Goal: Obtain resource: Obtain resource

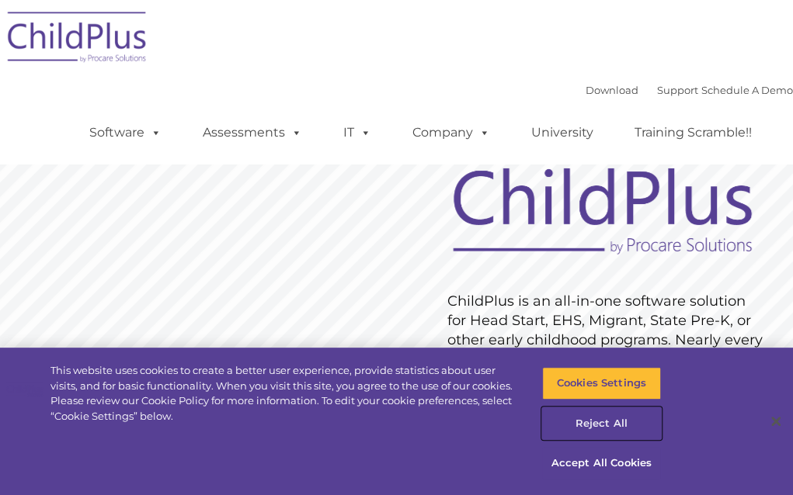
click at [578, 416] on button "Reject All" at bounding box center [601, 424] width 119 height 33
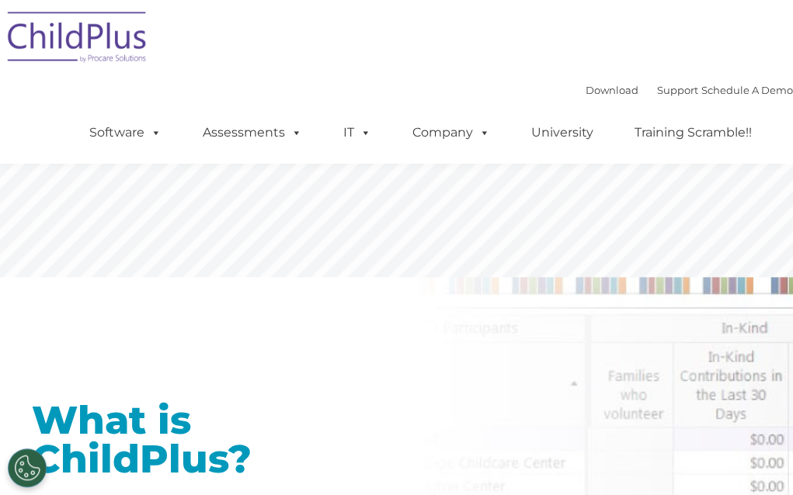
scroll to position [351, 0]
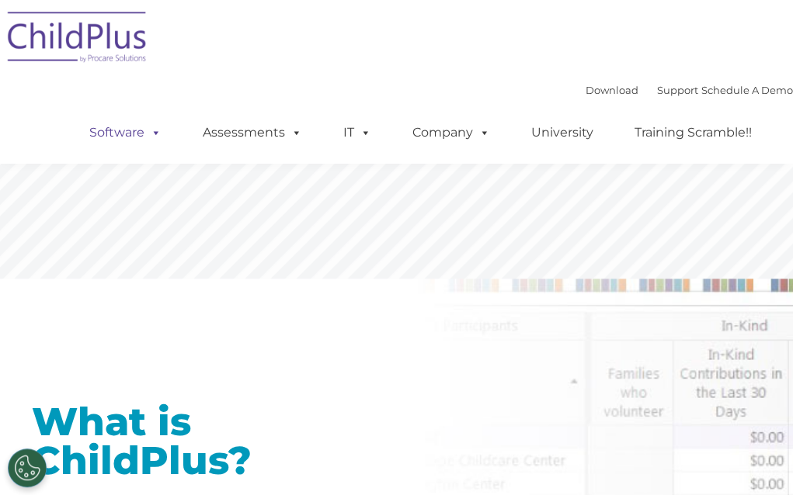
click at [144, 140] on span at bounding box center [152, 132] width 17 height 15
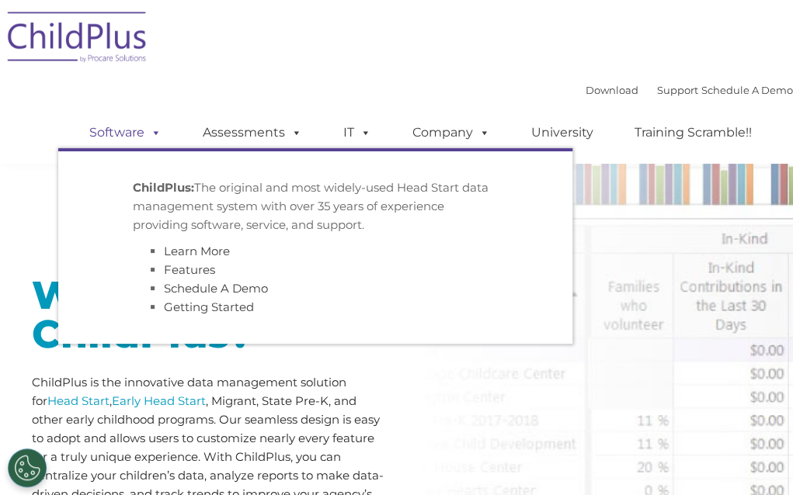
scroll to position [480, 0]
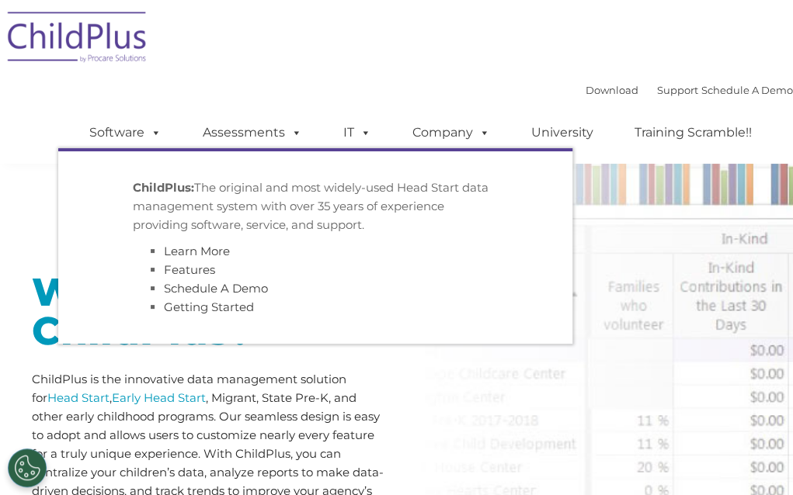
click at [379, 418] on p "ChildPlus is the innovative data management solution for Head Start , Early Hea…" at bounding box center [208, 444] width 353 height 149
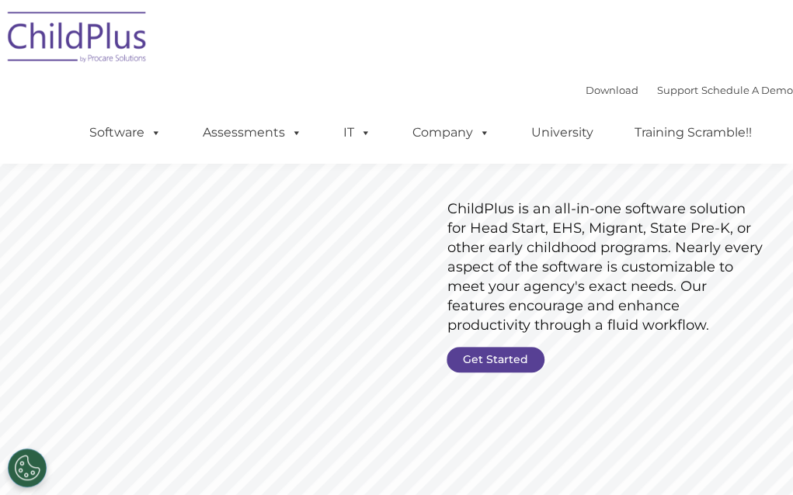
scroll to position [0, 0]
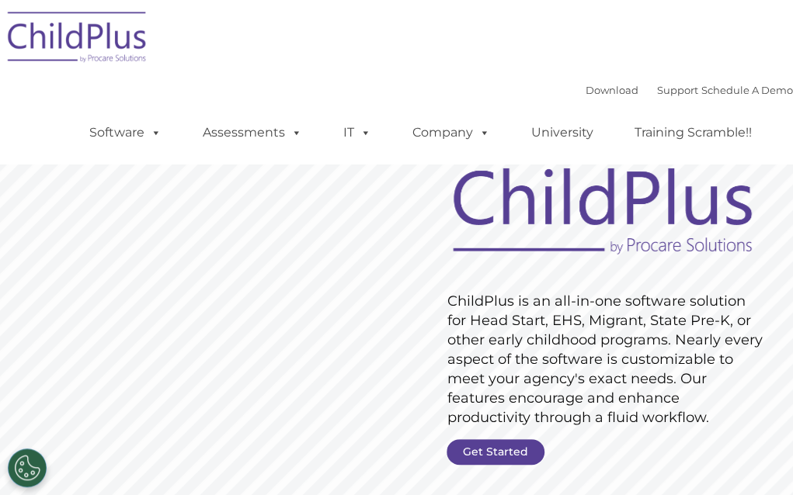
click at [509, 452] on link "Get Started" at bounding box center [495, 452] width 98 height 26
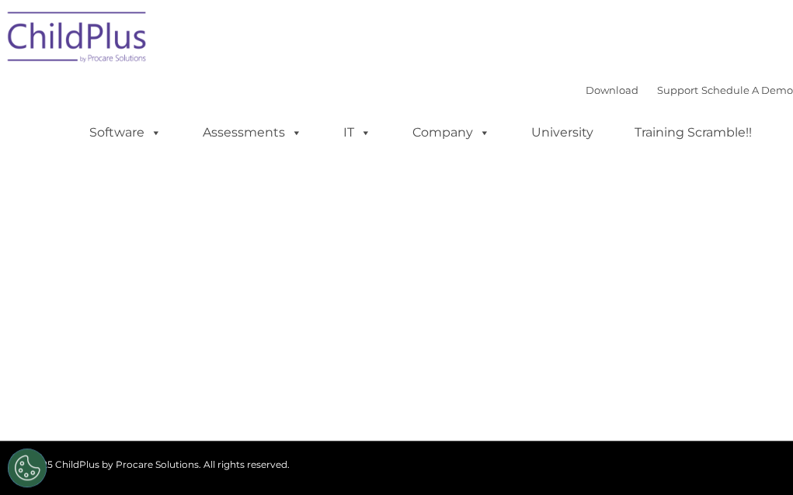
select select "MEDIUM"
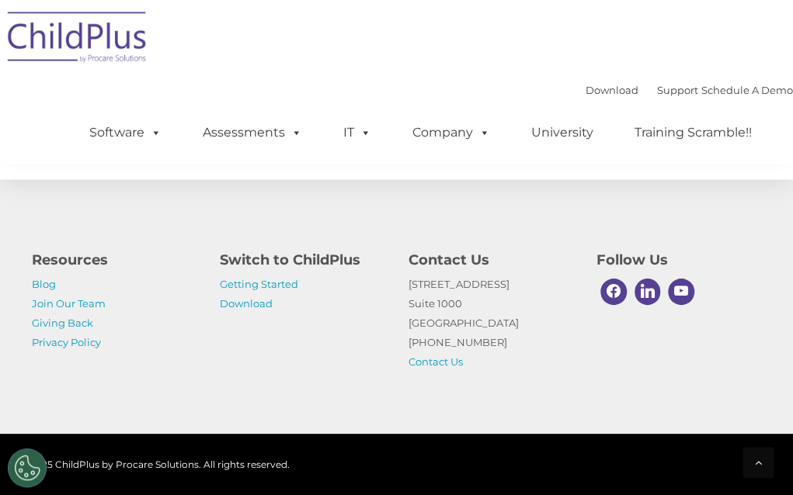
scroll to position [854, 0]
click at [585, 95] on link "Download" at bounding box center [611, 90] width 53 height 12
